Goal: Task Accomplishment & Management: Manage account settings

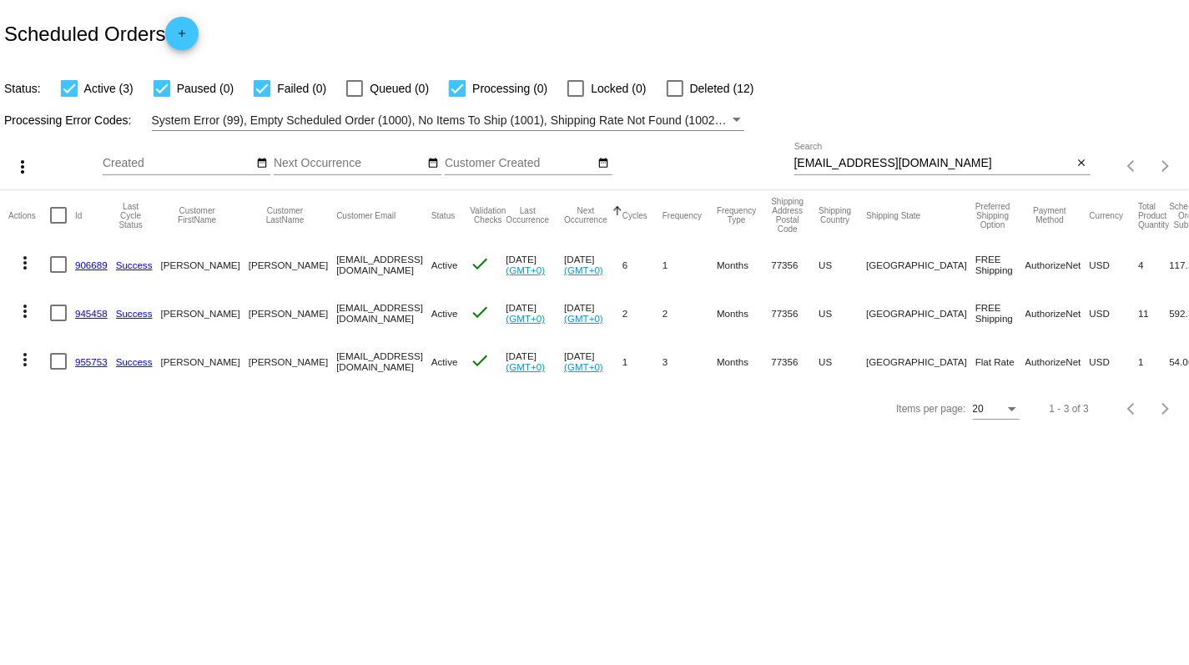
click at [98, 365] on link "955753" at bounding box center [91, 361] width 33 height 11
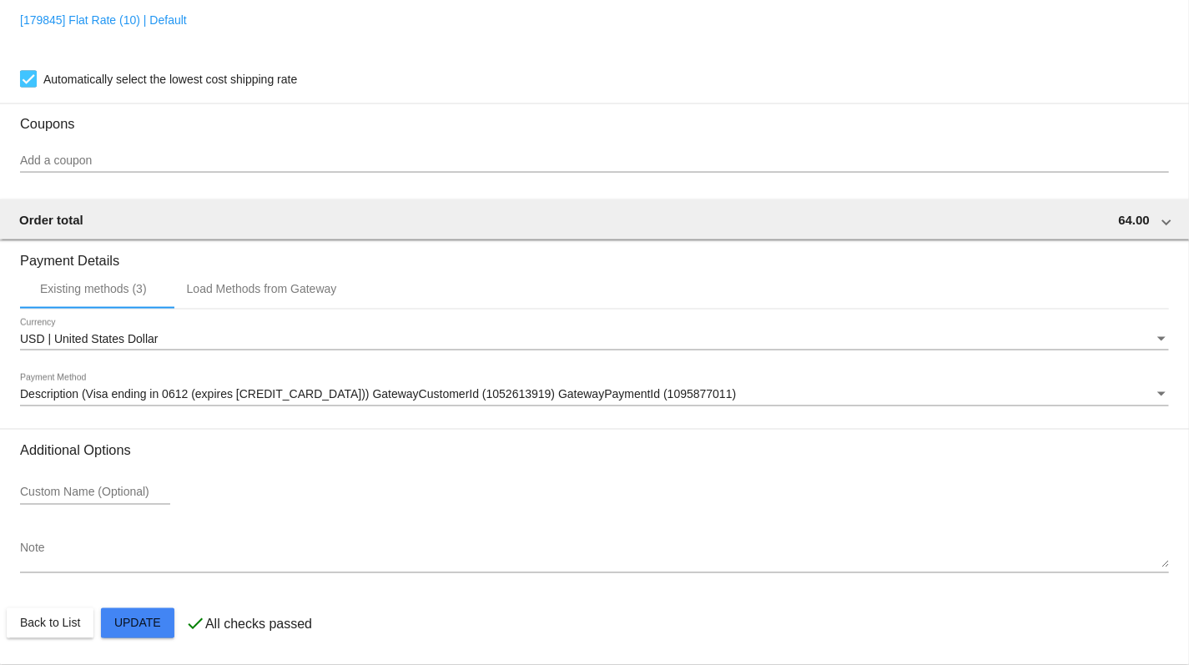
scroll to position [1375, 0]
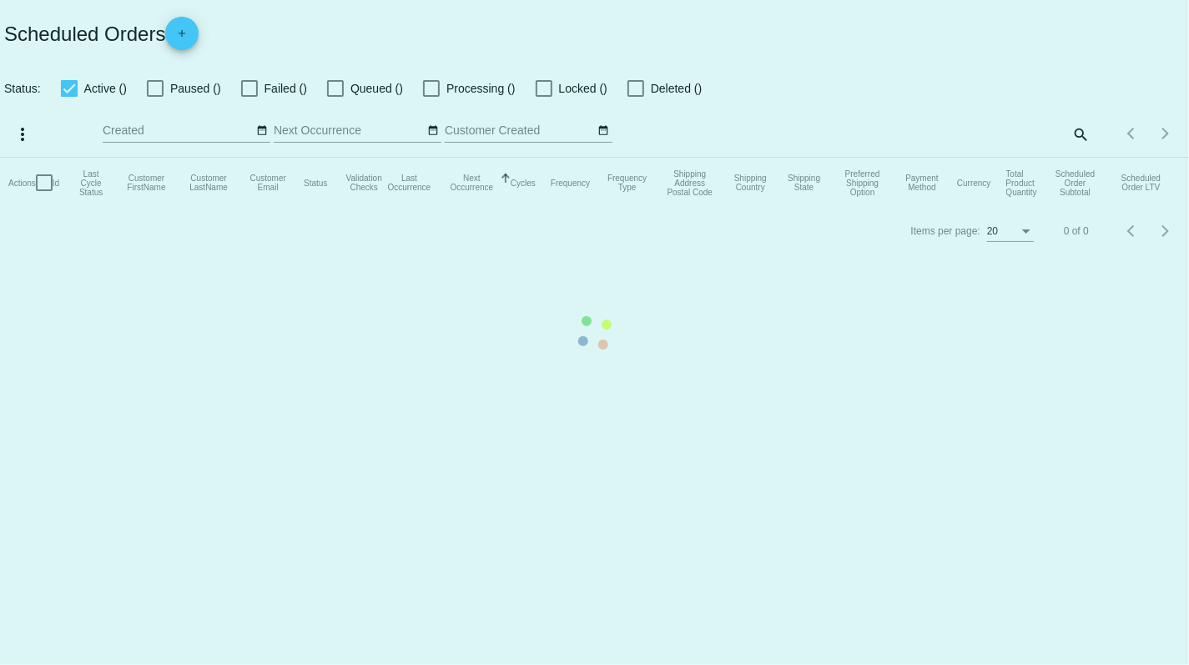
checkbox input "true"
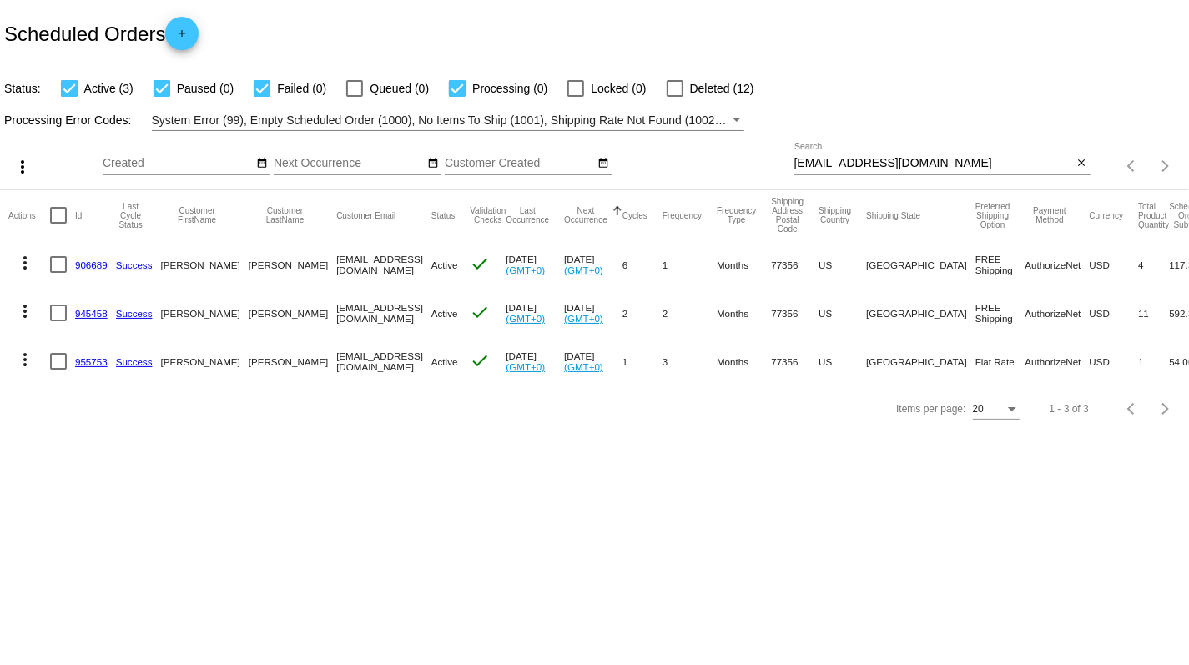
click at [98, 261] on link "906689" at bounding box center [91, 264] width 33 height 11
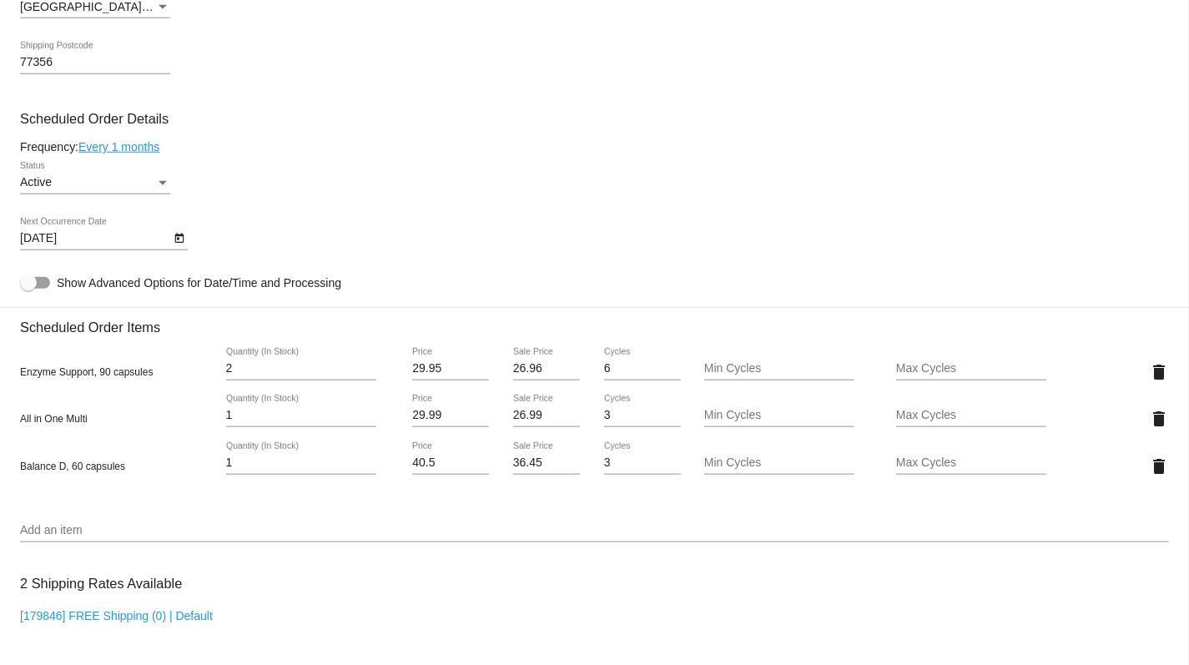
scroll to position [926, 0]
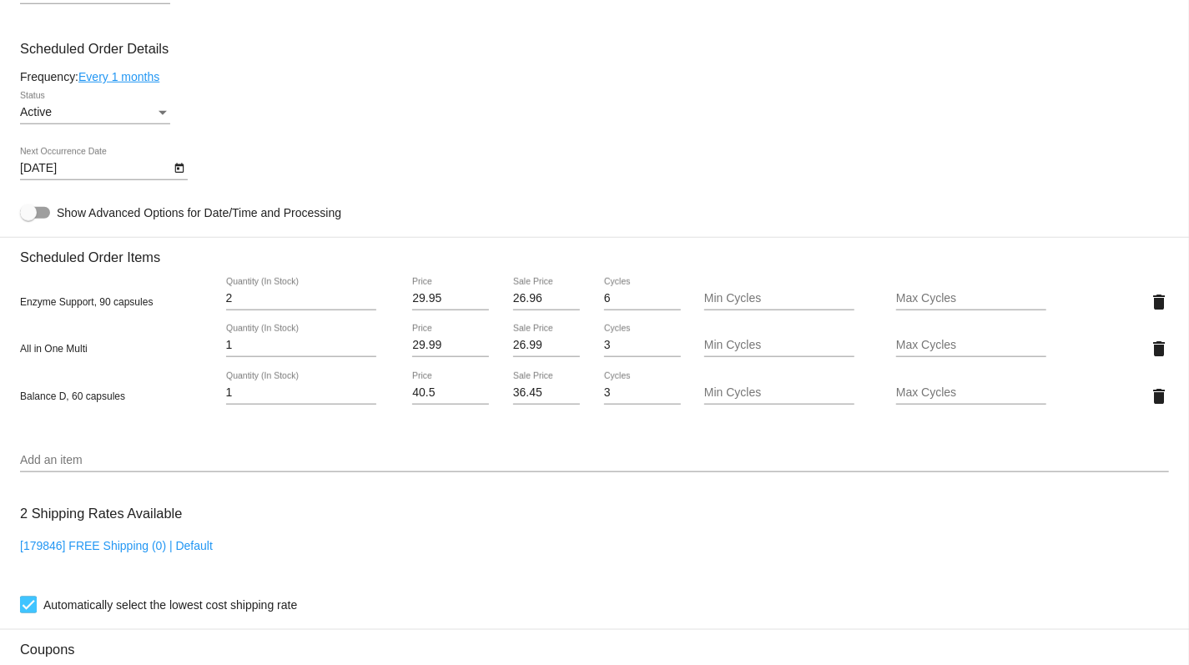
click at [370, 400] on input "1" at bounding box center [301, 392] width 150 height 13
click at [374, 400] on input "1" at bounding box center [301, 392] width 150 height 13
click at [369, 400] on input "1" at bounding box center [301, 392] width 150 height 13
click at [365, 400] on input "1" at bounding box center [301, 392] width 150 height 13
click at [318, 400] on input "1" at bounding box center [301, 392] width 150 height 13
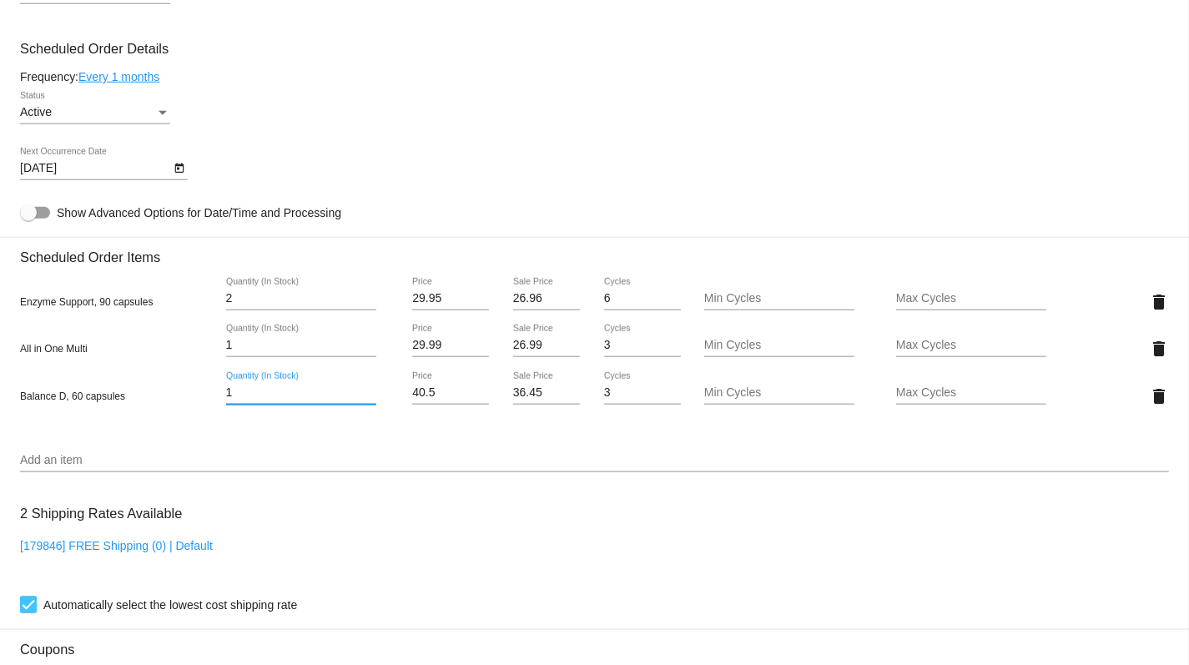
click at [318, 400] on input "1" at bounding box center [301, 392] width 150 height 13
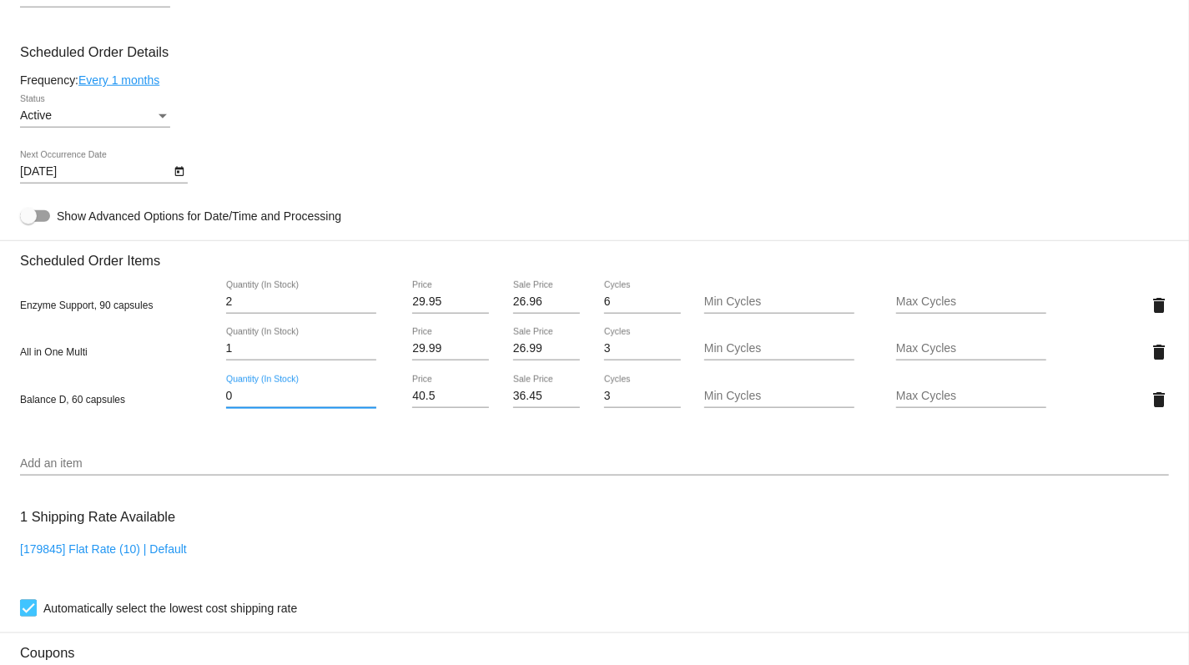
type input "1"
click at [371, 403] on input "1" at bounding box center [301, 396] width 150 height 13
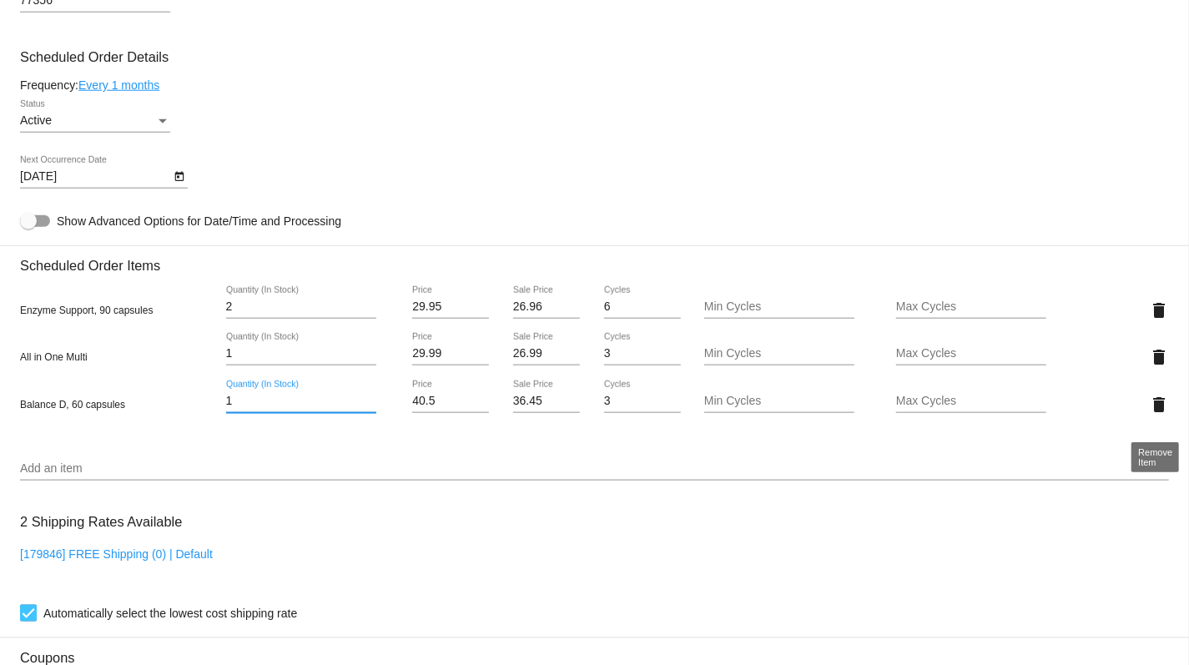
click at [1159, 414] on mat-icon "delete" at bounding box center [1159, 405] width 20 height 20
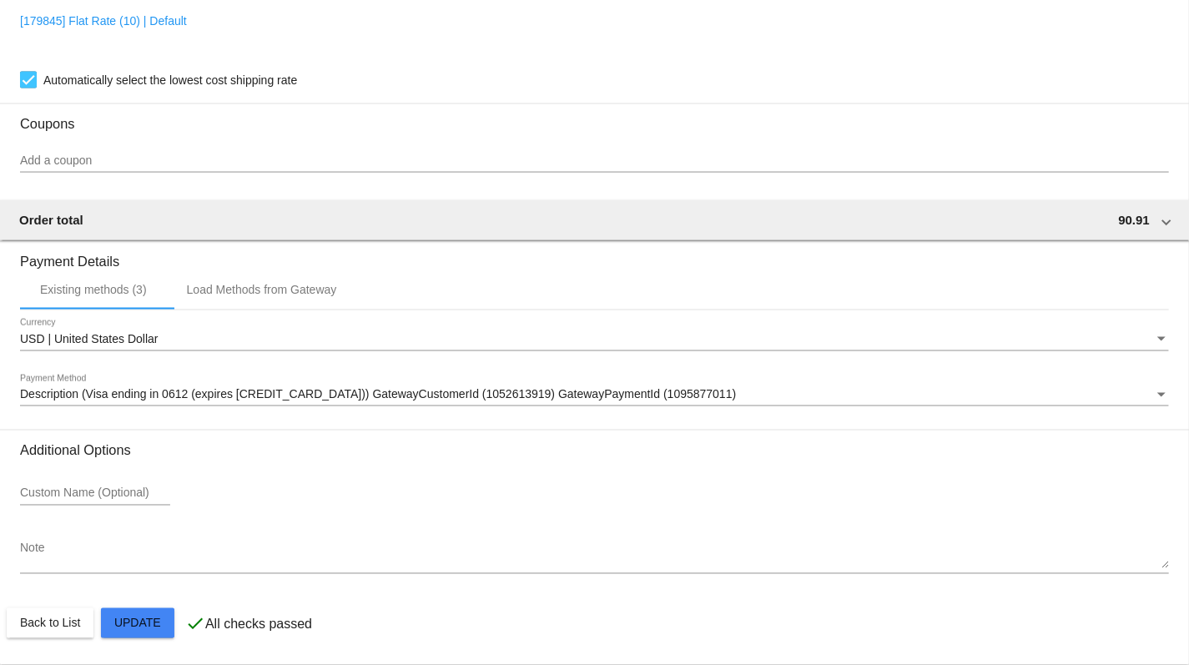
scroll to position [1422, 0]
